Goal: Task Accomplishment & Management: Complete application form

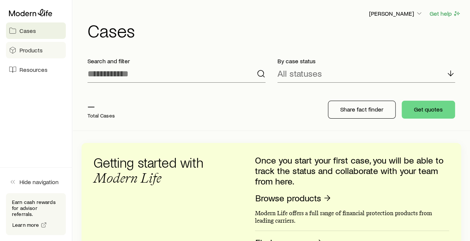
click at [30, 48] on span "Products" at bounding box center [30, 49] width 23 height 7
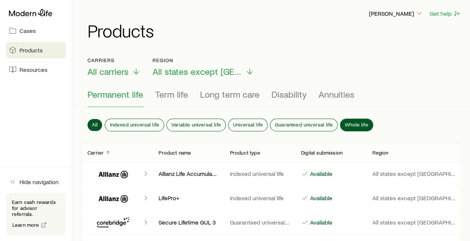
click at [359, 122] on span "Whole life" at bounding box center [357, 125] width 24 height 6
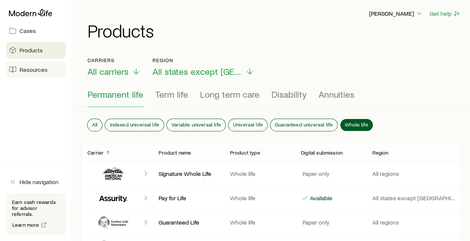
click at [49, 70] on link "Resources" at bounding box center [36, 69] width 60 height 16
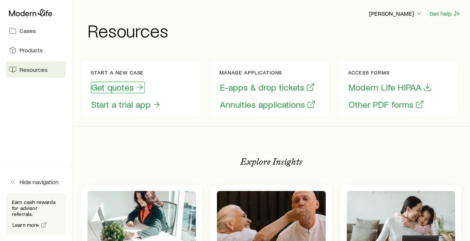
click at [133, 87] on button "Get quotes" at bounding box center [118, 88] width 54 height 12
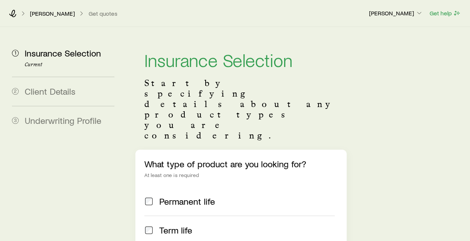
click at [188, 196] on span "Permanent life" at bounding box center [187, 201] width 56 height 10
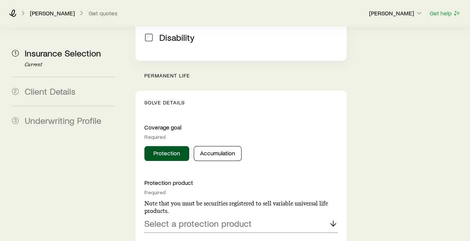
scroll to position [282, 0]
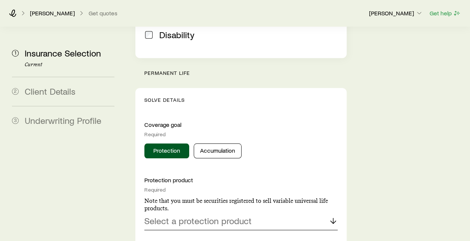
click at [189, 215] on p "Select a protection product" at bounding box center [197, 220] width 107 height 10
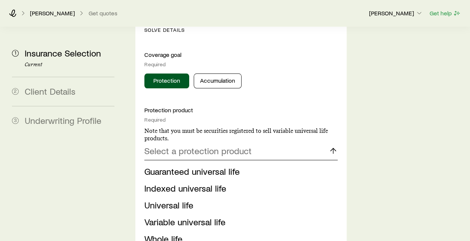
scroll to position [352, 0]
click at [169, 233] on span "Whole life" at bounding box center [163, 238] width 38 height 11
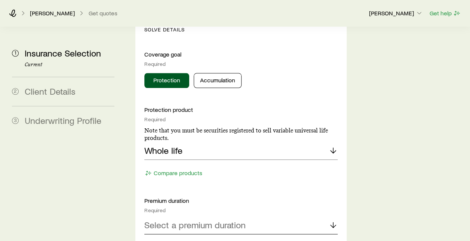
click at [188, 220] on p "Select a premium duration" at bounding box center [194, 225] width 101 height 10
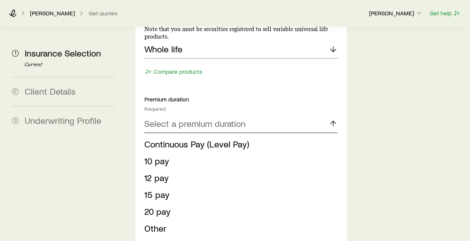
scroll to position [454, 0]
click at [171, 220] on li "Other" at bounding box center [238, 228] width 188 height 17
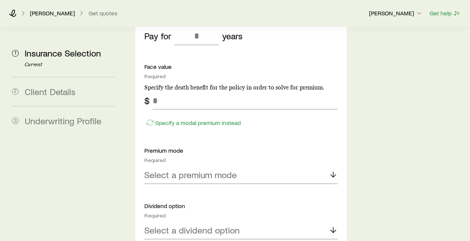
scroll to position [611, 0]
click at [199, 168] on p "Select a premium mode" at bounding box center [190, 173] width 92 height 10
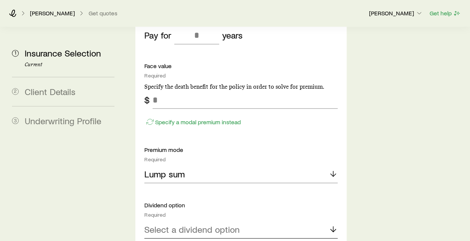
click at [191, 224] on p "Select a dividend option" at bounding box center [191, 229] width 95 height 10
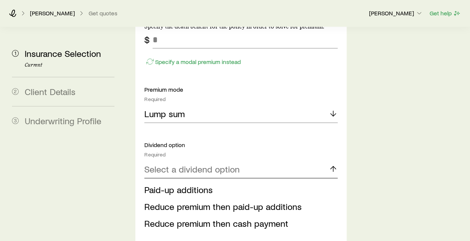
scroll to position [672, 0]
click at [197, 183] on span "Paid-up additions" at bounding box center [178, 188] width 68 height 11
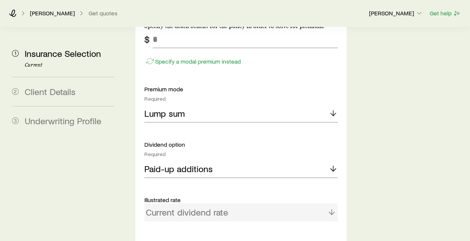
click at [194, 203] on div "Current dividend rate" at bounding box center [240, 212] width 193 height 18
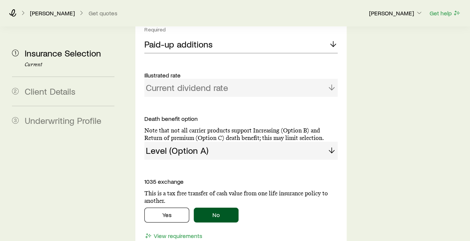
scroll to position [798, 0]
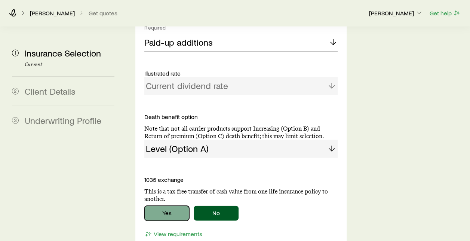
click at [162, 206] on button "Yes" at bounding box center [166, 213] width 45 height 15
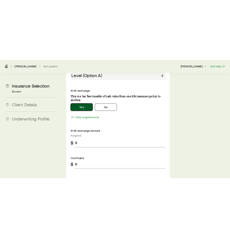
scroll to position [914, 0]
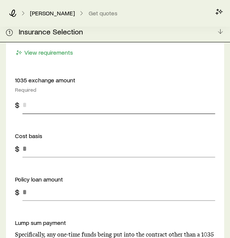
click at [58, 96] on input "tel" at bounding box center [118, 105] width 193 height 18
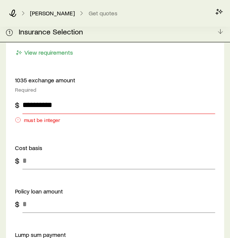
click at [64, 96] on input "**********" at bounding box center [118, 105] width 193 height 18
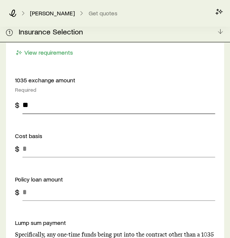
type input "*"
type input "*******"
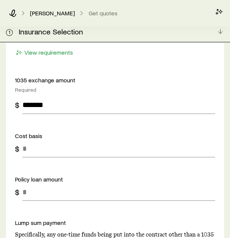
click at [48, 139] on input "tel" at bounding box center [118, 148] width 193 height 18
click at [58, 139] on input "tel" at bounding box center [118, 148] width 193 height 18
type input "*******"
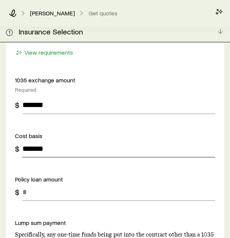
drag, startPoint x: 65, startPoint y: 132, endPoint x: -15, endPoint y: 129, distance: 80.5
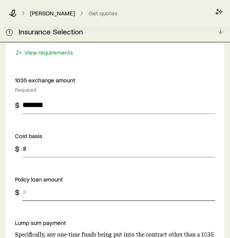
click at [59, 183] on input "tel" at bounding box center [118, 192] width 193 height 18
type input "*******"
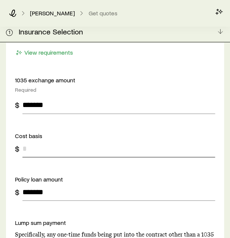
click at [65, 139] on input "tel" at bounding box center [118, 148] width 193 height 18
type input "*******"
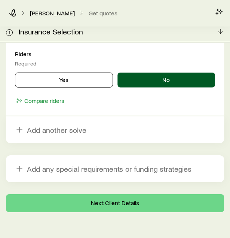
scroll to position [1146, 0]
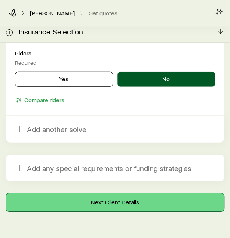
click at [101, 193] on button "Next: Client Details" at bounding box center [115, 202] width 218 height 18
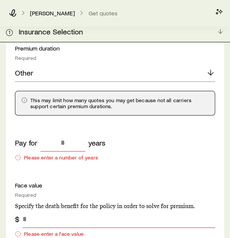
scroll to position [470, 0]
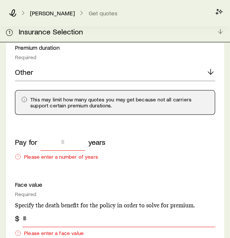
click at [70, 133] on input "tel" at bounding box center [62, 142] width 45 height 18
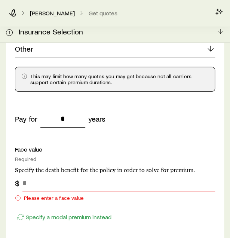
scroll to position [494, 0]
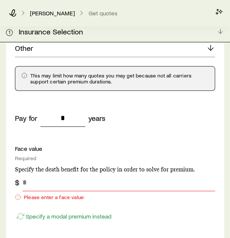
type input "*"
click at [84, 173] on input "tel" at bounding box center [118, 182] width 193 height 18
click at [75, 212] on p "Specify a modal premium instead" at bounding box center [69, 215] width 86 height 7
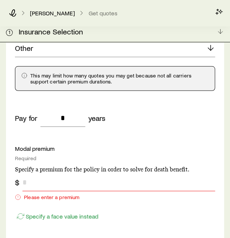
click at [86, 173] on input "tel" at bounding box center [118, 182] width 193 height 18
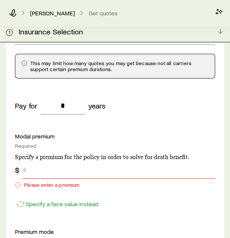
scroll to position [501, 0]
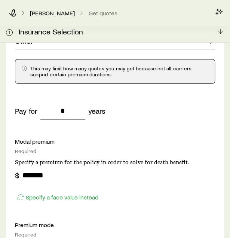
type input "*******"
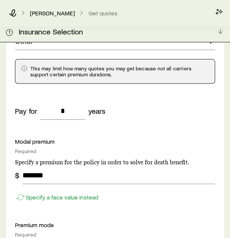
click at [126, 188] on div "Protection product Required Note that you must be securities registered to sell…" at bounding box center [115, 171] width 200 height 498
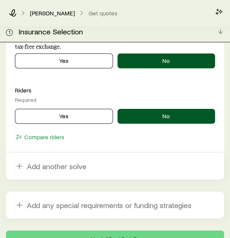
scroll to position [1181, 0]
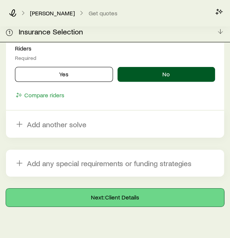
click at [136, 188] on button "Next: Client Details" at bounding box center [115, 197] width 218 height 18
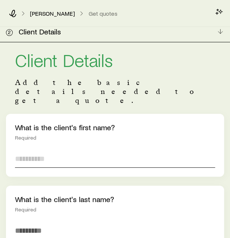
click at [107, 150] on input "text" at bounding box center [115, 159] width 200 height 18
type input "***"
click at [52, 221] on input "text" at bounding box center [115, 230] width 200 height 18
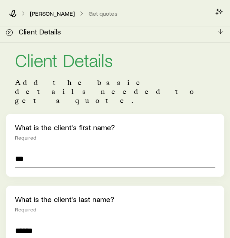
type input "******"
click at [61, 150] on input "***" at bounding box center [115, 159] width 200 height 18
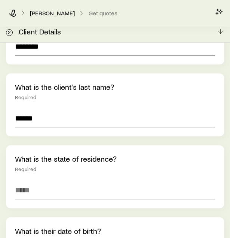
scroll to position [133, 0]
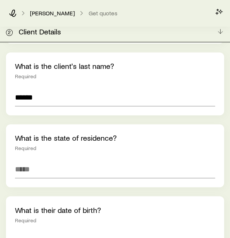
type input "********"
click at [59, 160] on input at bounding box center [115, 169] width 200 height 18
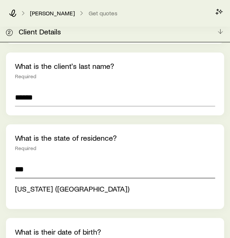
type input "**********"
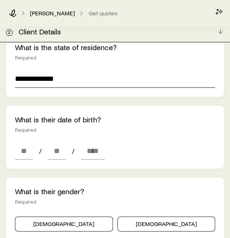
scroll to position [225, 0]
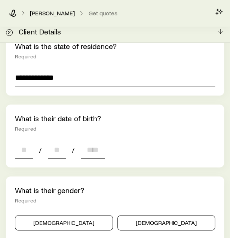
click at [31, 140] on input at bounding box center [24, 149] width 18 height 18
type input "**"
type input "****"
type input "*"
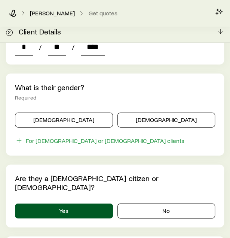
scroll to position [328, 0]
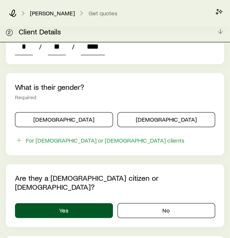
type input "****"
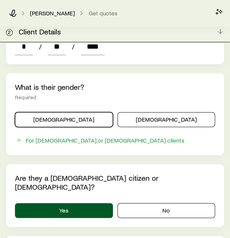
click at [72, 112] on button "[DEMOGRAPHIC_DATA]" at bounding box center [64, 119] width 98 height 15
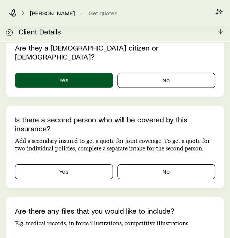
scroll to position [463, 0]
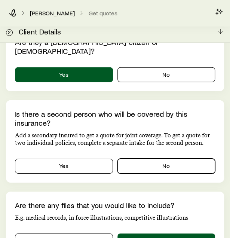
click at [139, 159] on button "No" at bounding box center [166, 166] width 98 height 15
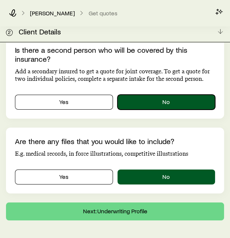
scroll to position [528, 0]
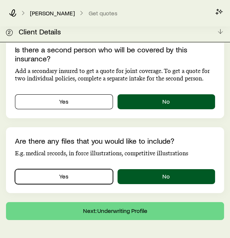
click at [103, 169] on button "Yes" at bounding box center [64, 176] width 98 height 15
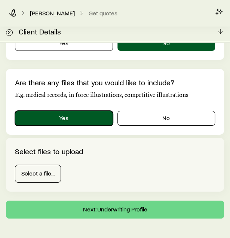
scroll to position [586, 0]
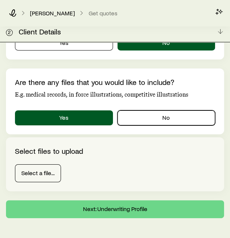
click at [154, 110] on button "No" at bounding box center [166, 117] width 98 height 15
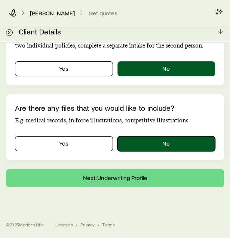
scroll to position [533, 0]
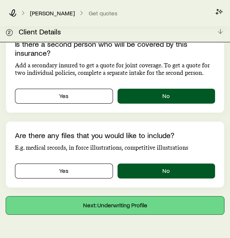
click at [119, 196] on button "Next: Underwriting Profile" at bounding box center [115, 205] width 218 height 18
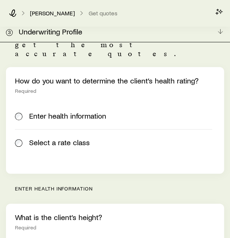
scroll to position [65, 0]
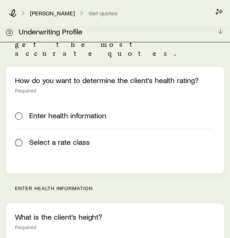
click at [68, 138] on span "Select a rate class" at bounding box center [59, 142] width 61 height 8
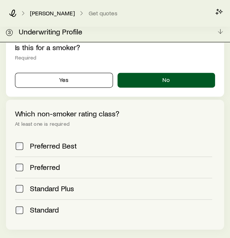
scroll to position [235, 0]
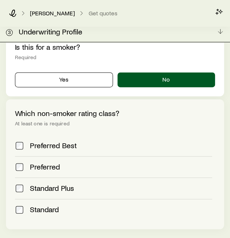
click at [70, 141] on span "Preferred Best" at bounding box center [53, 145] width 47 height 9
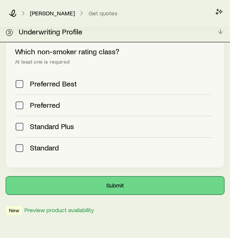
click at [137, 176] on button "Submit" at bounding box center [115, 185] width 218 height 18
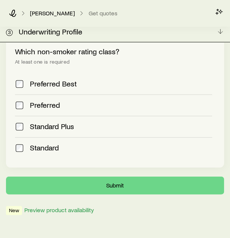
scroll to position [0, 0]
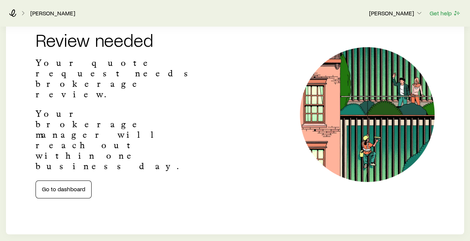
scroll to position [142, 0]
